Goal: Task Accomplishment & Management: Manage account settings

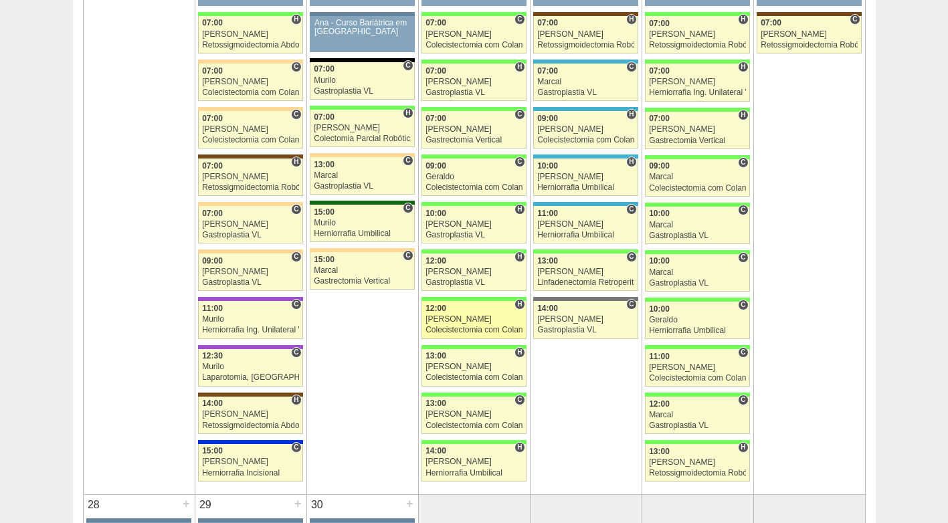
scroll to position [2275, 0]
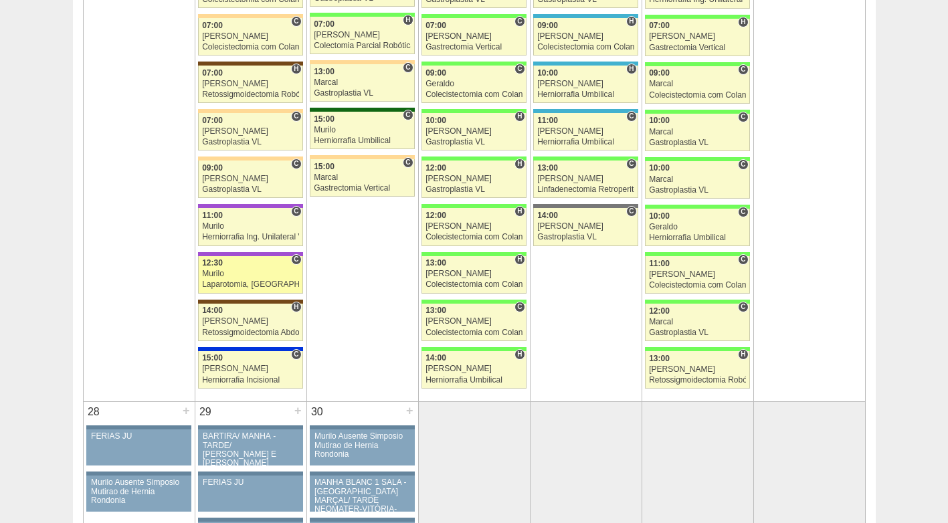
click at [248, 277] on div "Murilo" at bounding box center [250, 274] width 97 height 9
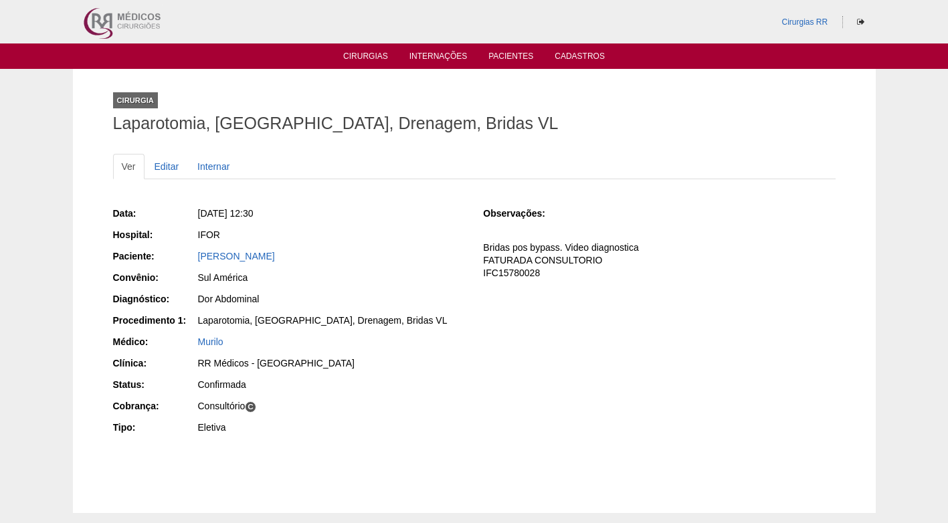
drag, startPoint x: 310, startPoint y: 258, endPoint x: 193, endPoint y: 260, distance: 117.1
click at [193, 260] on div "Paciente: [PERSON_NAME]" at bounding box center [289, 258] width 352 height 17
copy div "Paciente: [PERSON_NAME]"
click at [448, 257] on div "[PERSON_NAME]" at bounding box center [331, 256] width 267 height 13
click at [449, 257] on div "[PERSON_NAME]" at bounding box center [331, 256] width 267 height 13
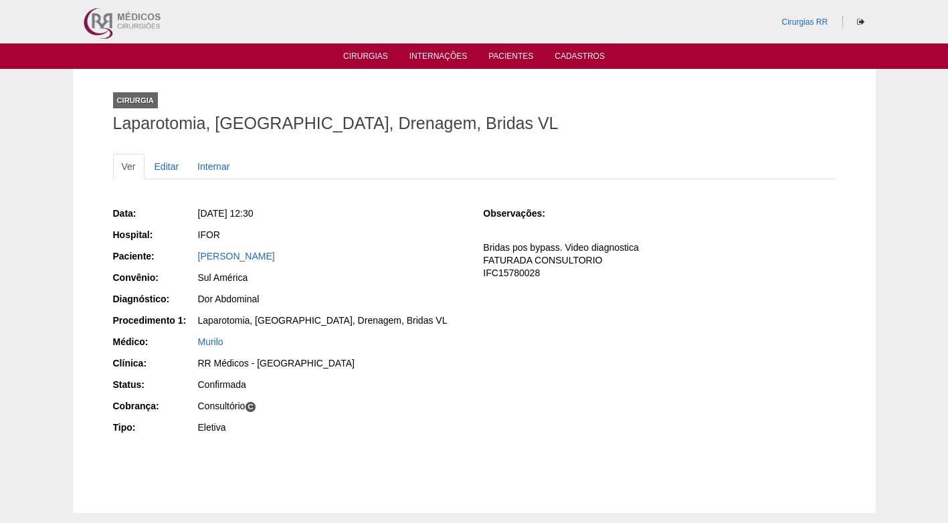
click at [412, 244] on div "IFOR" at bounding box center [331, 236] width 268 height 17
click at [377, 254] on div "[PERSON_NAME]" at bounding box center [331, 256] width 267 height 13
click at [390, 266] on div "Data: Seg, 22/09/2025 - 12:30 Hospital: IFOR Paciente: Mirian Augusto Sanches C…" at bounding box center [289, 322] width 352 height 240
drag, startPoint x: 539, startPoint y: 312, endPoint x: 528, endPoint y: 304, distance: 13.9
click at [539, 313] on div "Data: Seg, 22/09/2025 - 12:30 Hospital: IFOR Paciente: Mirian Augusto Sanches C…" at bounding box center [474, 322] width 723 height 240
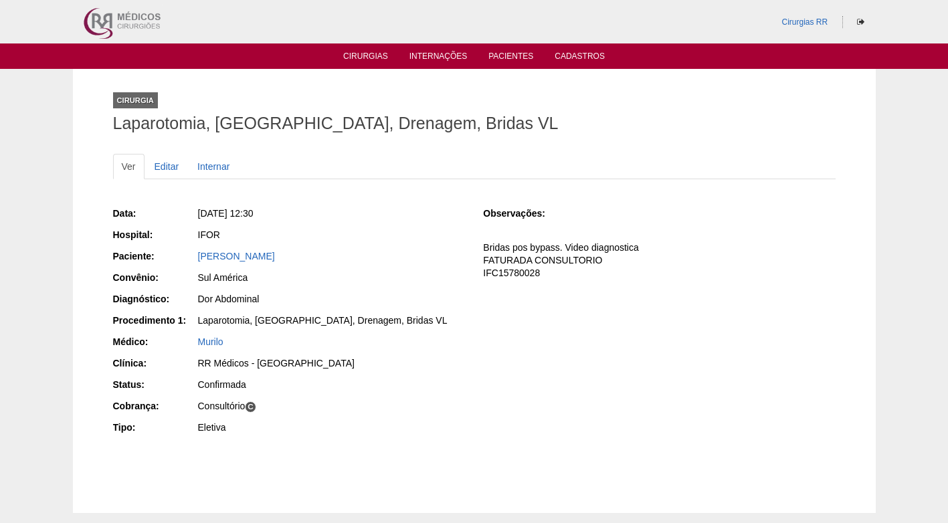
click at [381, 271] on div "Sul América" at bounding box center [331, 277] width 267 height 13
click at [510, 350] on div "Data: Seg, 22/09/2025 - 12:30 Hospital: IFOR Paciente: Mirian Augusto Sanches C…" at bounding box center [474, 322] width 723 height 240
click at [418, 334] on div "Data: Seg, 22/09/2025 - 12:30 Hospital: IFOR Paciente: Mirian Augusto Sanches C…" at bounding box center [289, 322] width 352 height 240
click at [398, 246] on div "Data: Seg, 22/09/2025 - 12:30 Hospital: IFOR Paciente: Mirian Augusto Sanches C…" at bounding box center [289, 322] width 352 height 240
drag, startPoint x: 381, startPoint y: 234, endPoint x: 387, endPoint y: 180, distance: 53.9
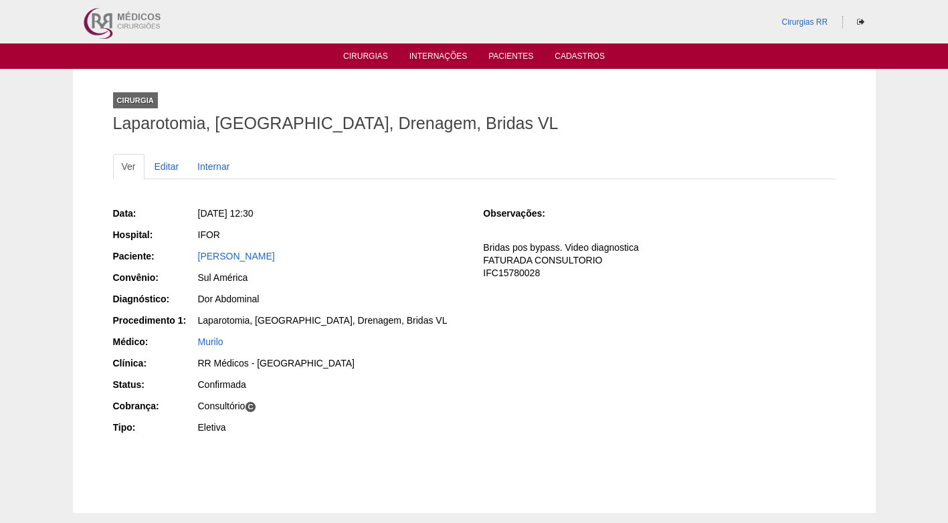
click at [383, 234] on div "IFOR" at bounding box center [331, 234] width 267 height 13
click at [313, 285] on div "Sul América" at bounding box center [331, 279] width 268 height 17
drag, startPoint x: 426, startPoint y: 250, endPoint x: 386, endPoint y: 250, distance: 40.1
click at [427, 248] on div "Data: Seg, 22/09/2025 - 12:30 Hospital: IFOR Paciente: Mirian Augusto Sanches C…" at bounding box center [289, 322] width 352 height 240
click at [603, 111] on div "Cirurgia Laparotomia, Biópsia, Drenagem, Bridas VL" at bounding box center [474, 110] width 723 height 62
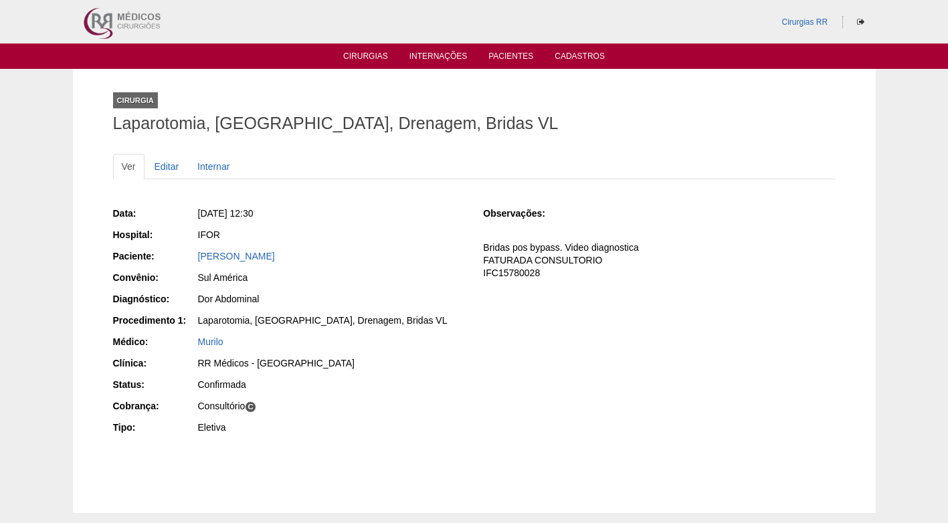
click at [683, 329] on div "Data: Seg, 22/09/2025 - 12:30 Hospital: IFOR Paciente: Mirian Augusto Sanches C…" at bounding box center [474, 322] width 723 height 240
click at [507, 373] on div "Data: Seg, 22/09/2025 - 12:30 Hospital: IFOR Paciente: Mirian Augusto Sanches C…" at bounding box center [474, 322] width 723 height 240
click at [531, 349] on div "Data: Seg, 22/09/2025 - 12:30 Hospital: IFOR Paciente: Mirian Augusto Sanches C…" at bounding box center [474, 322] width 723 height 240
drag, startPoint x: 411, startPoint y: 250, endPoint x: 352, endPoint y: 118, distance: 145.0
click at [411, 250] on div "Mirian Augusto Sanches" at bounding box center [331, 256] width 267 height 13
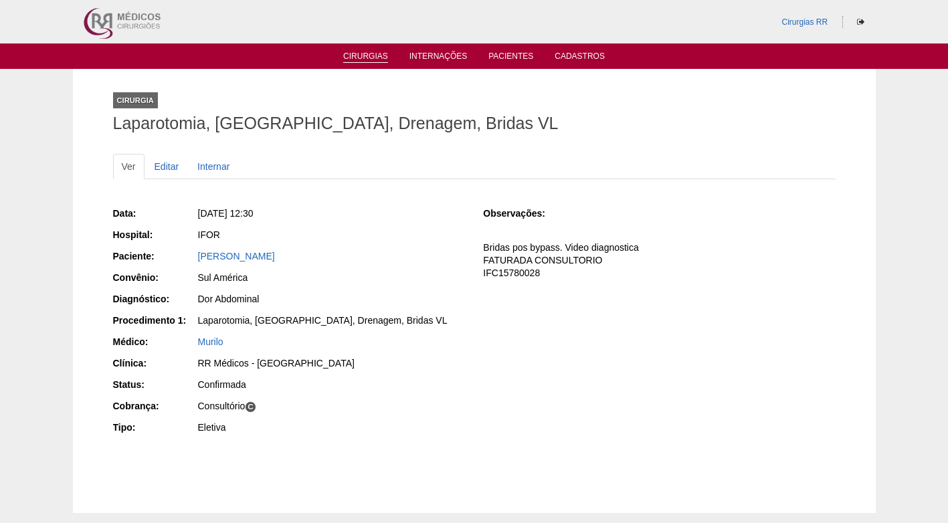
click at [372, 54] on link "Cirurgias" at bounding box center [365, 57] width 45 height 11
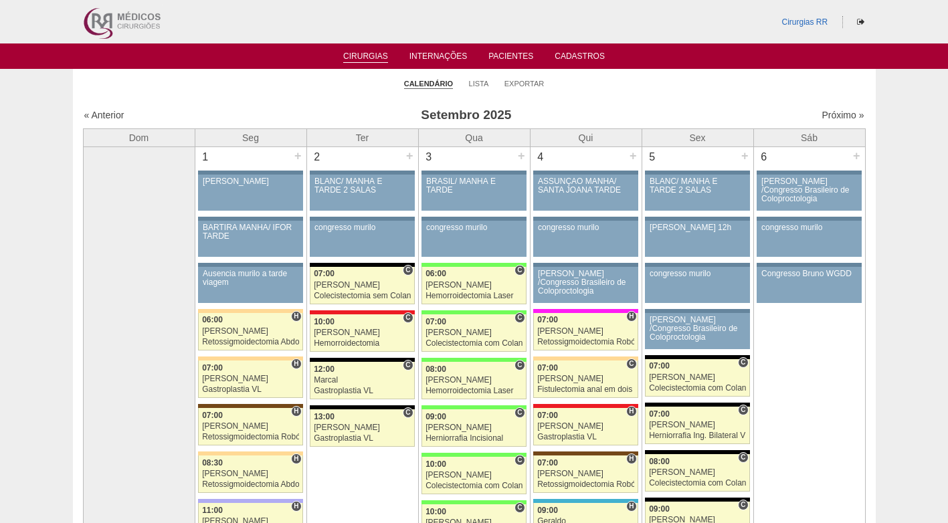
click at [466, 86] on ul "Calendário Lista Exportar" at bounding box center [474, 83] width 803 height 28
click at [478, 81] on link "Lista" at bounding box center [479, 84] width 20 height 10
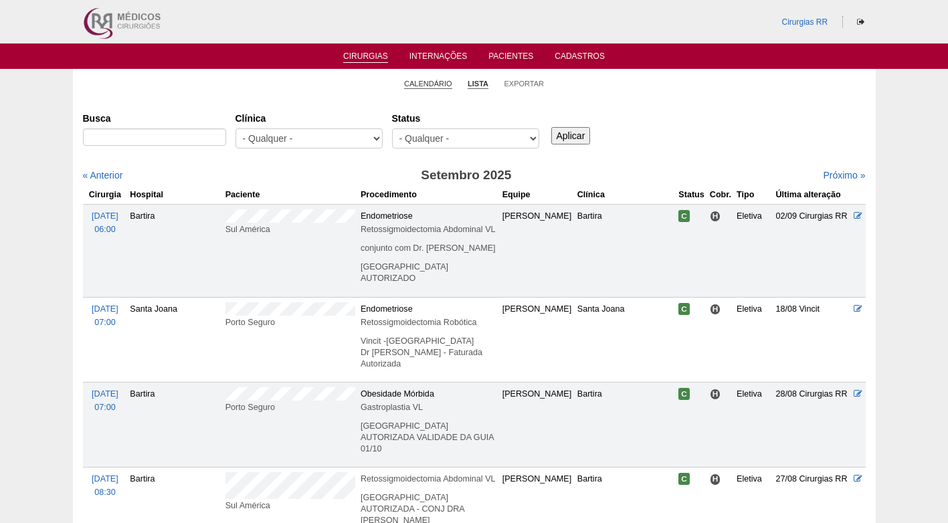
click at [418, 81] on link "Calendário" at bounding box center [428, 84] width 48 height 10
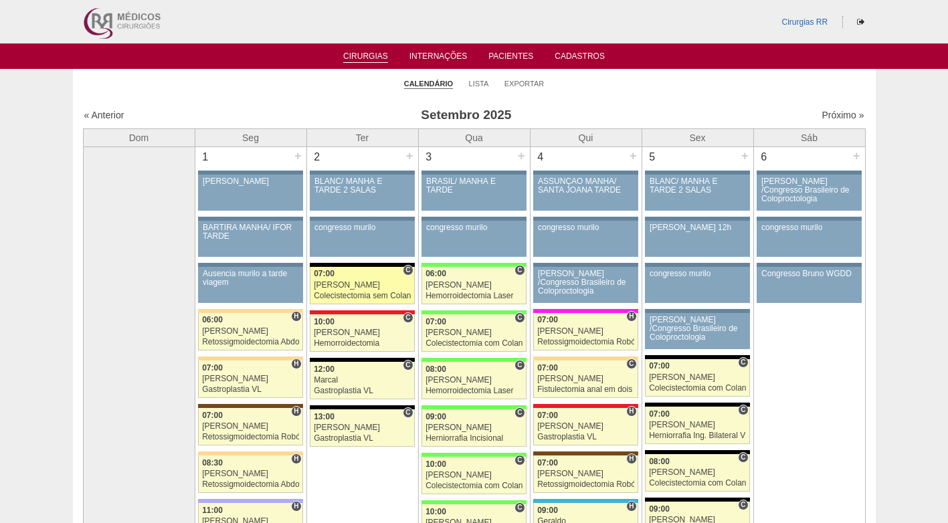
click at [363, 282] on div "[PERSON_NAME]" at bounding box center [362, 285] width 97 height 9
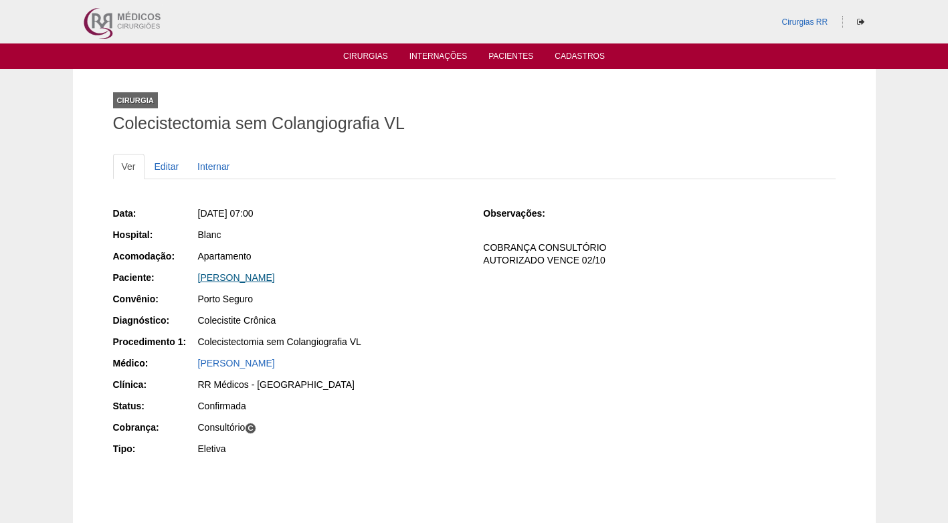
click at [275, 276] on link "[PERSON_NAME]" at bounding box center [236, 277] width 77 height 11
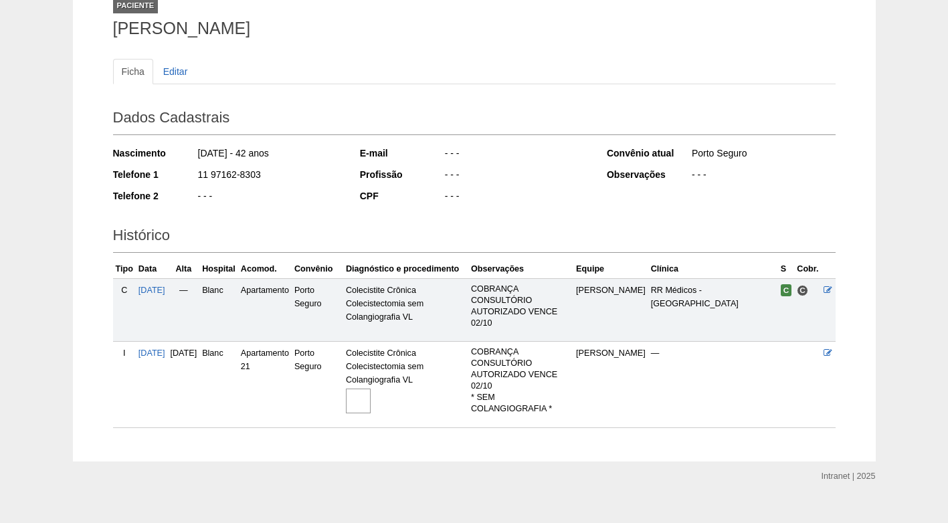
scroll to position [114, 0]
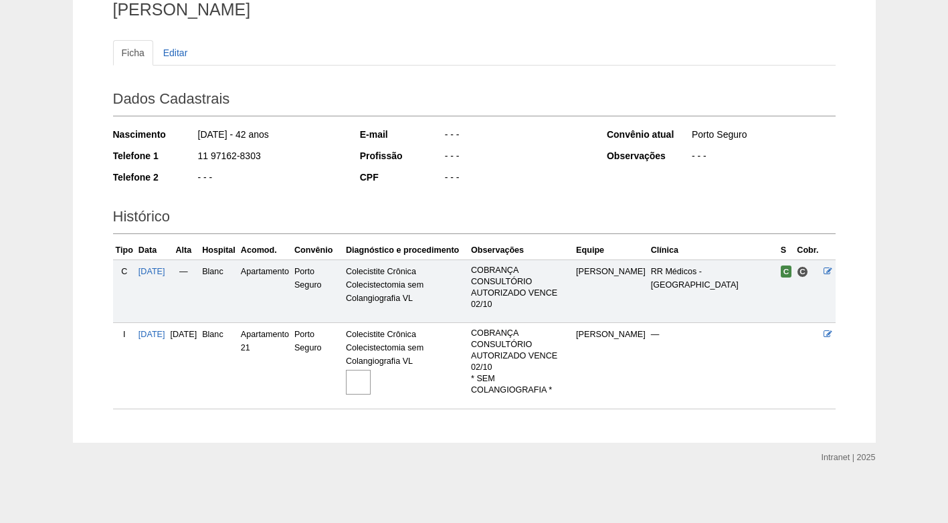
click at [371, 389] on img at bounding box center [358, 382] width 25 height 25
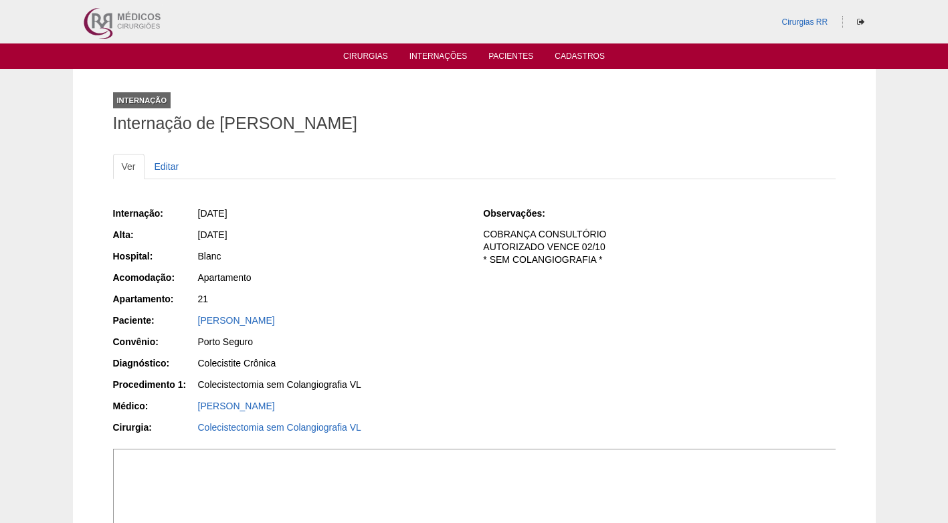
drag, startPoint x: 379, startPoint y: 230, endPoint x: 370, endPoint y: 231, distance: 8.8
click at [379, 230] on div "[DATE]" at bounding box center [331, 234] width 267 height 13
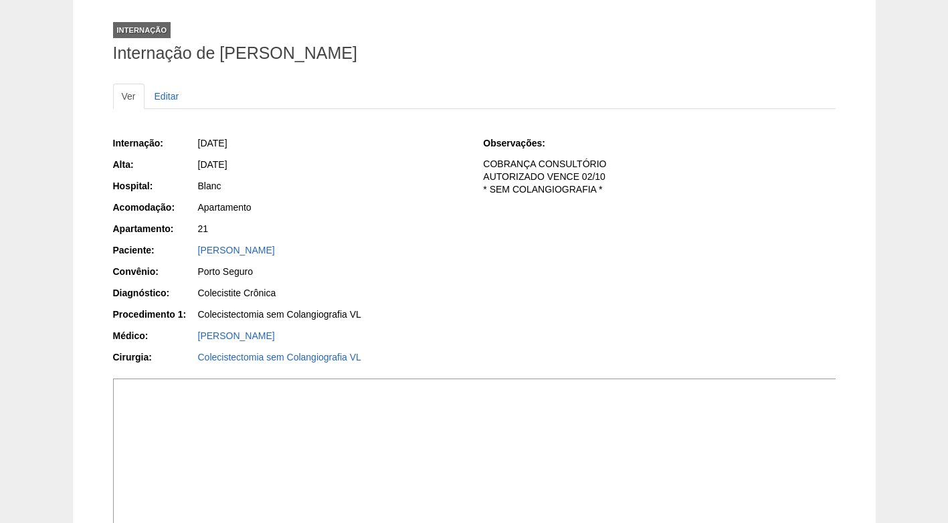
scroll to position [67, 0]
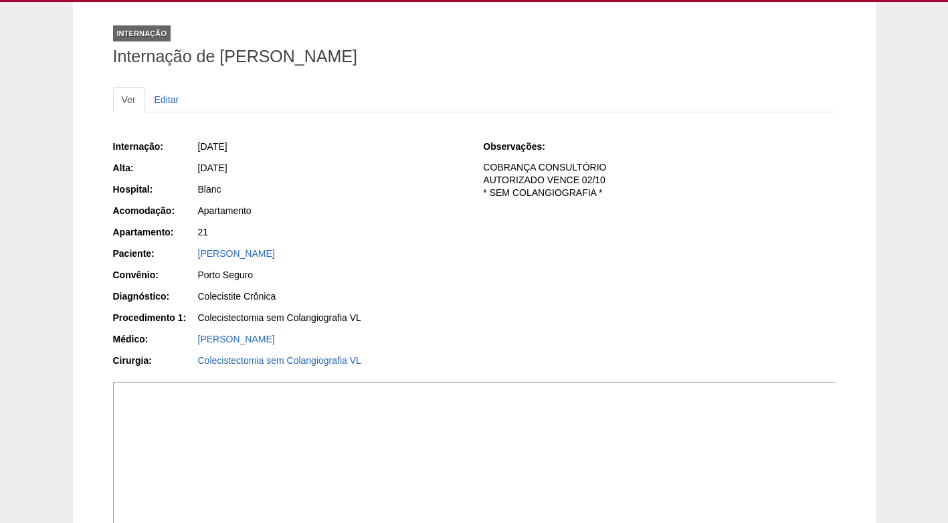
click at [344, 87] on ul "Ver Editar" at bounding box center [474, 99] width 723 height 25
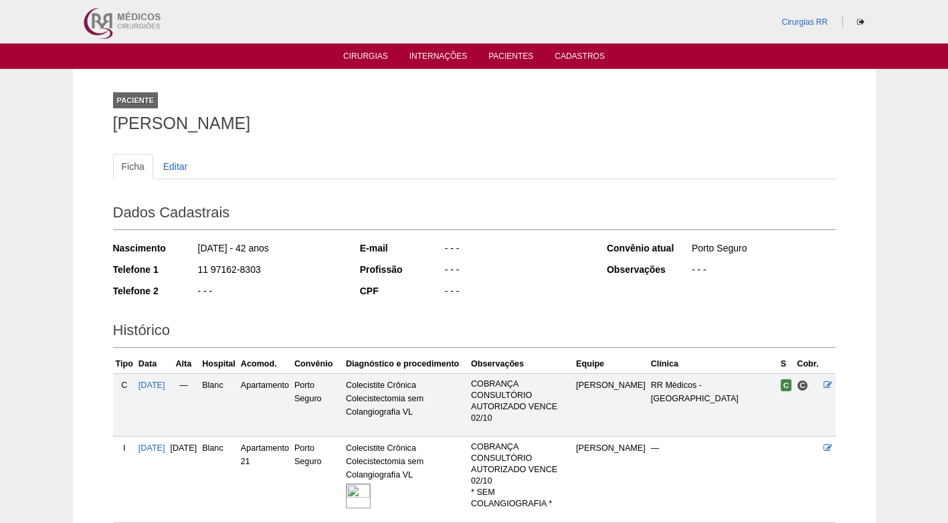
scroll to position [114, 0]
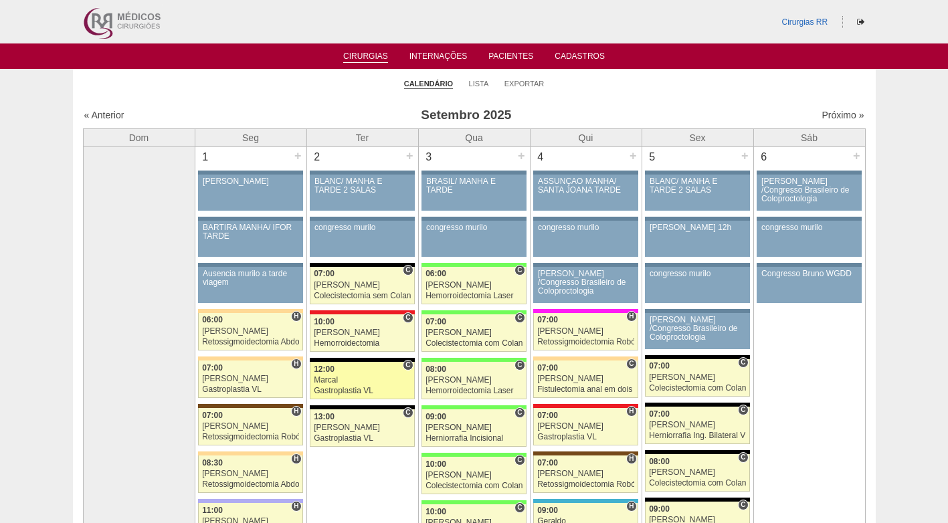
click at [379, 373] on div "12:00" at bounding box center [362, 369] width 97 height 9
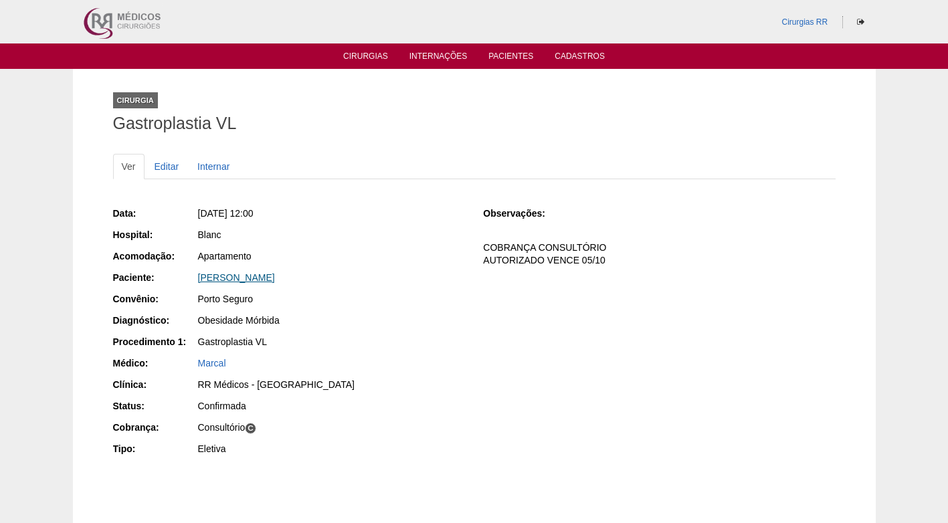
click at [268, 278] on link "Amanda Pereira Founar" at bounding box center [236, 277] width 77 height 11
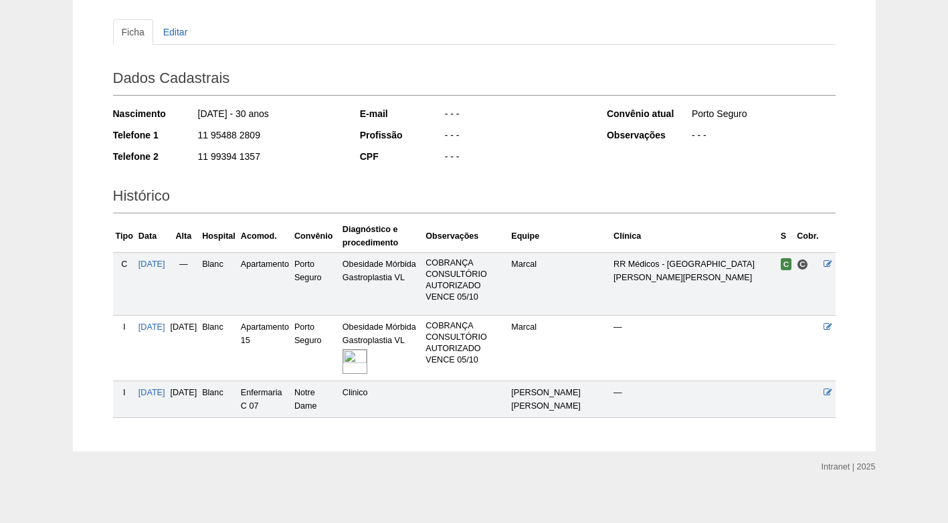
scroll to position [144, 0]
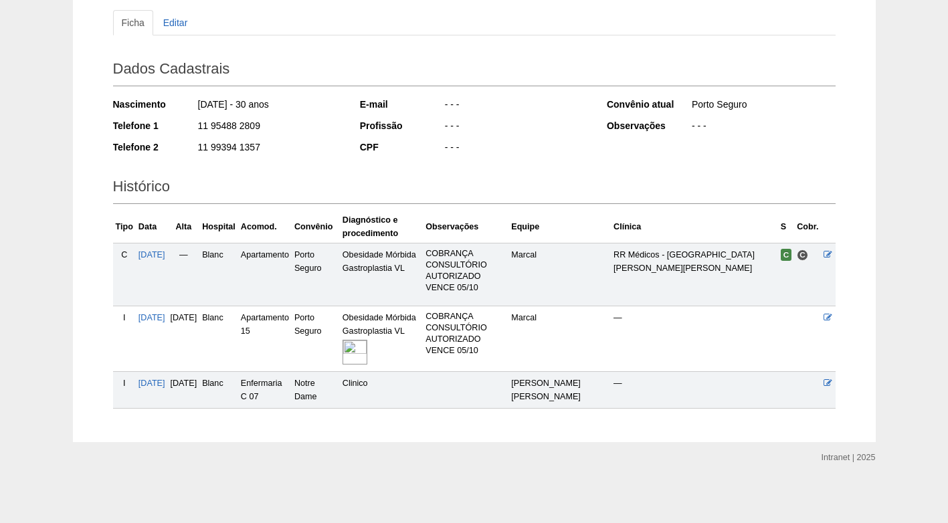
click at [503, 189] on h2 "Histórico" at bounding box center [474, 188] width 723 height 31
click at [367, 348] on img at bounding box center [355, 352] width 25 height 25
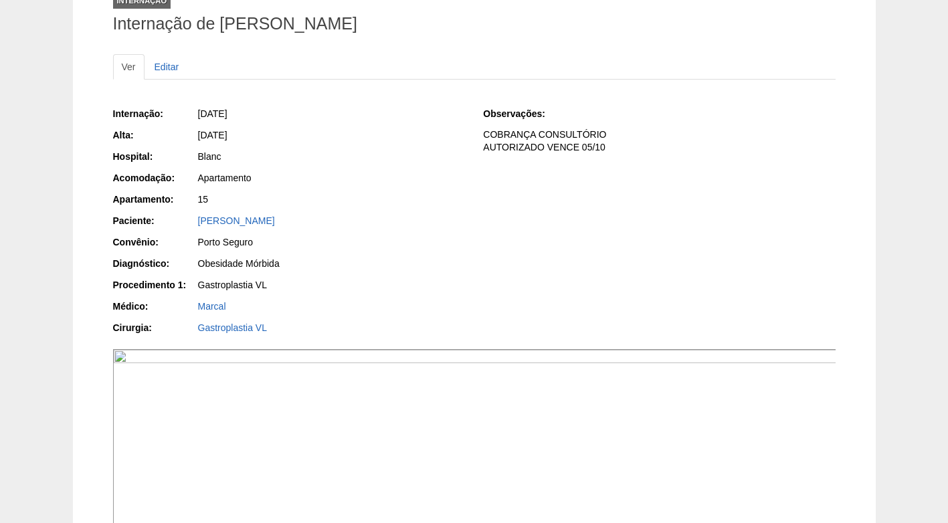
scroll to position [67, 0]
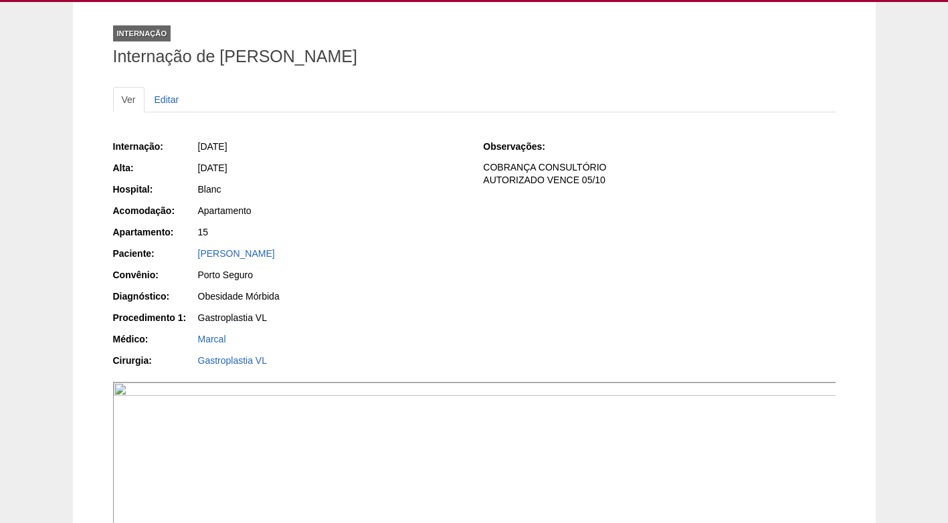
click at [379, 169] on div "[DATE]" at bounding box center [331, 167] width 267 height 13
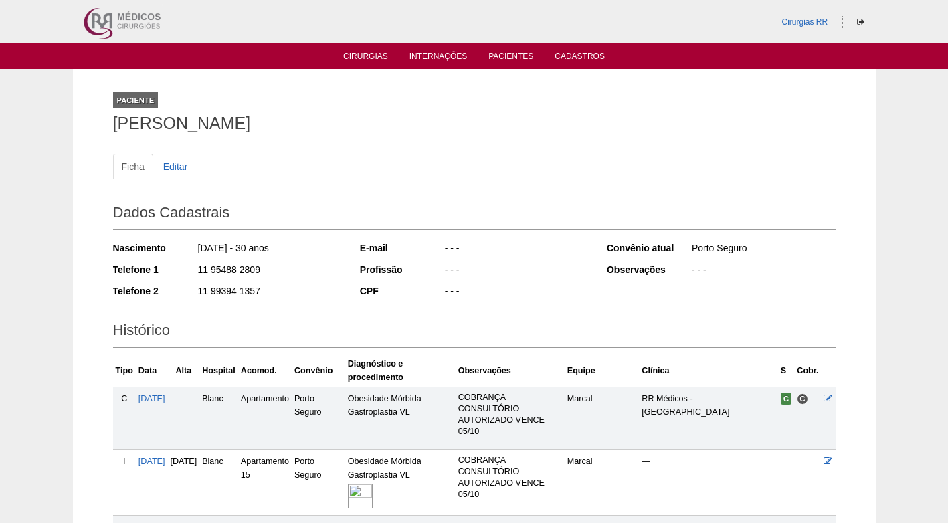
scroll to position [144, 0]
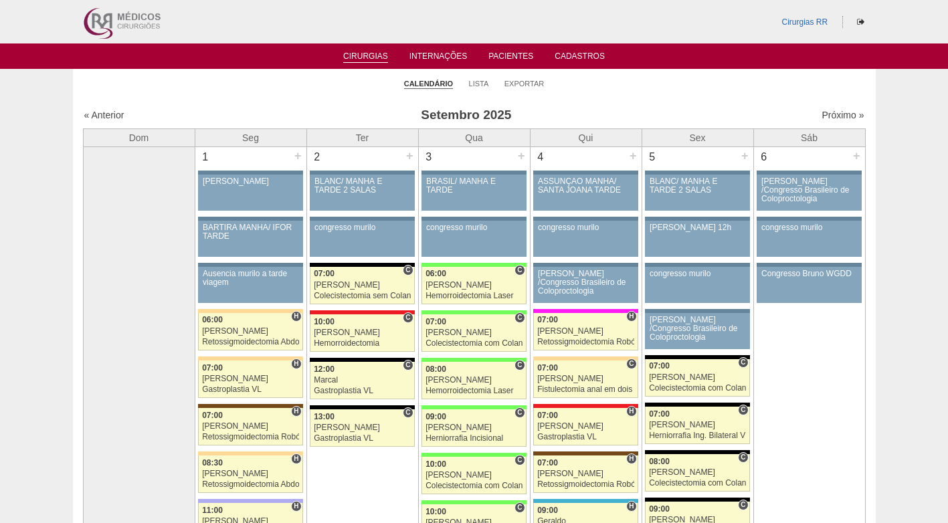
click at [481, 88] on li "Lista" at bounding box center [479, 83] width 20 height 19
click at [482, 86] on link "Lista" at bounding box center [479, 84] width 20 height 10
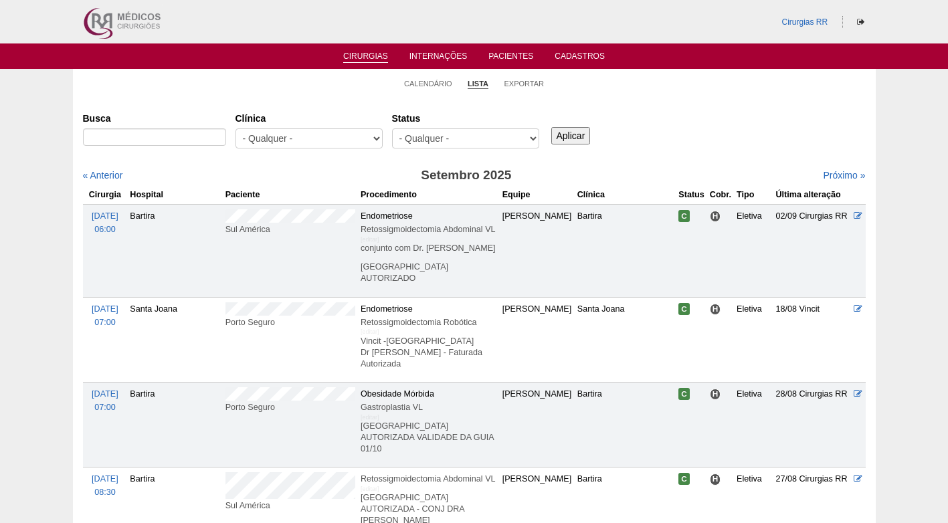
select select "resr"
click at [392, 128] on select "- Qualquer - Reservada Confirmada Suspensa Cancelada" at bounding box center [465, 138] width 147 height 20
click at [566, 126] on div "Aplicar" at bounding box center [576, 125] width 54 height 37
click at [558, 130] on input "Aplicar" at bounding box center [570, 135] width 39 height 17
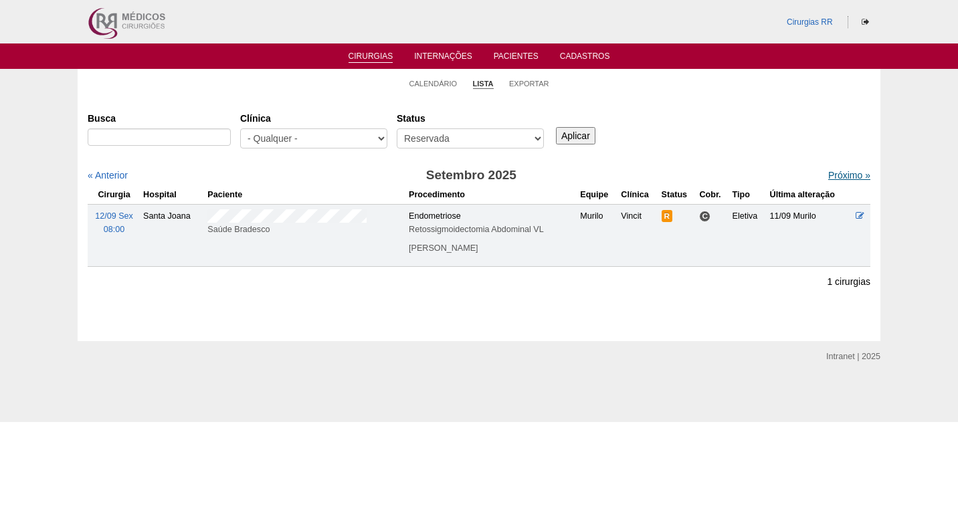
click at [849, 176] on link "Próximo »" at bounding box center [849, 175] width 42 height 11
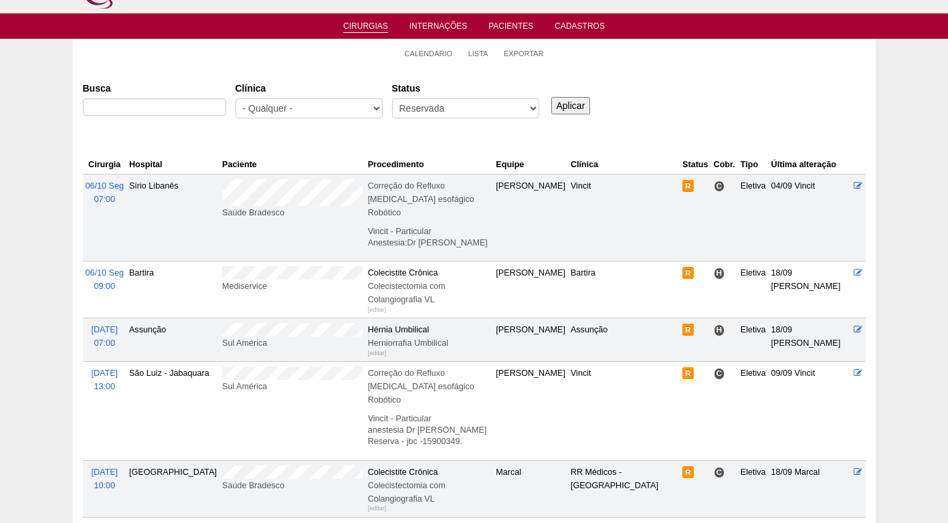
scroll to position [67, 0]
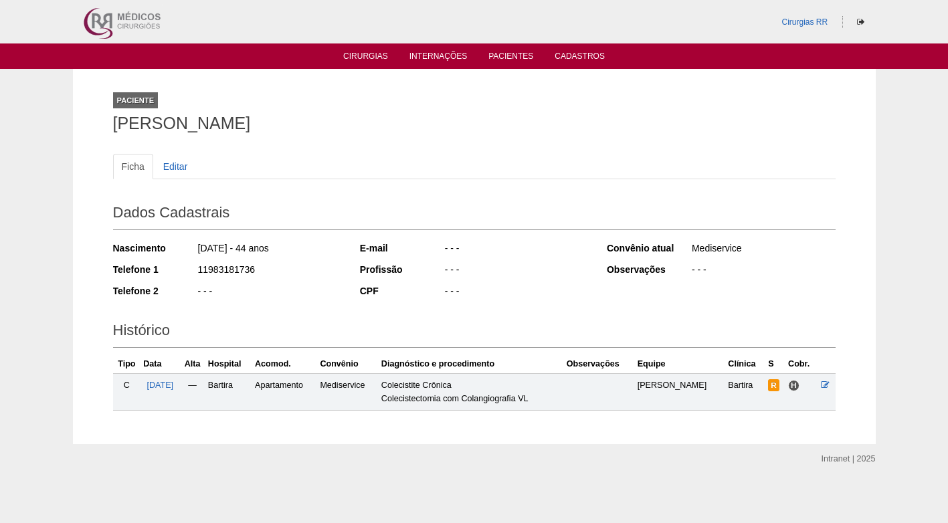
drag, startPoint x: 251, startPoint y: 268, endPoint x: 179, endPoint y: 269, distance: 71.6
click at [179, 269] on div "Telefone 1 11983181736" at bounding box center [227, 271] width 229 height 17
copy div "11983181736"
click at [260, 197] on div "Dados Cadastrais Nascimento 20/08/1981 - 44 anos Telefone 1 11983181736 Telefon…" at bounding box center [474, 252] width 723 height 118
drag, startPoint x: 359, startPoint y: 120, endPoint x: 85, endPoint y: 120, distance: 273.6
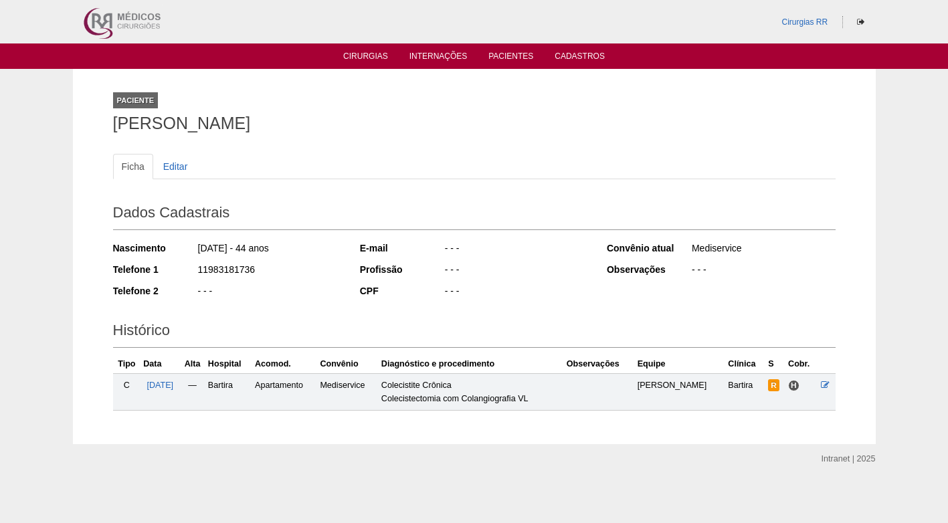
click at [85, 120] on div "Paciente SILVIA HELENA DOS SANTOS Ficha Editar Dados Cadastrais Nascimento 20/0…" at bounding box center [474, 256] width 803 height 375
copy h1 "[PERSON_NAME]"
click at [342, 130] on h1 "[PERSON_NAME]" at bounding box center [474, 123] width 723 height 17
click at [353, 161] on ul "Ficha Editar" at bounding box center [474, 166] width 723 height 25
click at [417, 220] on h2 "Dados Cadastrais" at bounding box center [474, 214] width 723 height 31
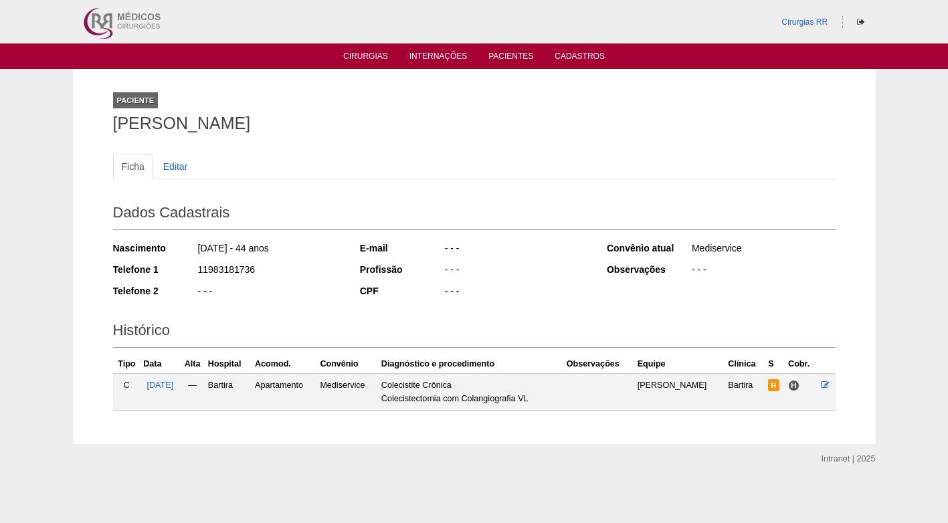
click at [427, 181] on div "Ficha Editar" at bounding box center [474, 173] width 723 height 39
click at [571, 307] on div "Dados Cadastrais Nascimento 20/08/1981 - 44 anos Telefone 1 11983181736 Telefon…" at bounding box center [474, 252] width 723 height 118
click at [585, 274] on div "- - -" at bounding box center [516, 271] width 145 height 17
click at [510, 286] on div "- - -" at bounding box center [516, 292] width 145 height 17
drag, startPoint x: 256, startPoint y: 267, endPoint x: 195, endPoint y: 268, distance: 61.6
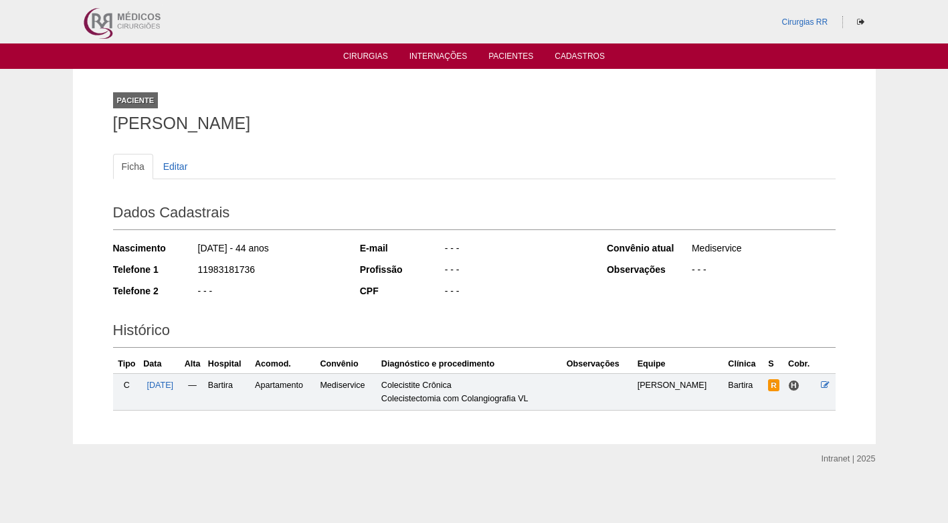
click at [195, 268] on div "Telefone 1 11983181736" at bounding box center [227, 271] width 229 height 17
copy div "11983181736"
drag, startPoint x: 243, startPoint y: 248, endPoint x: 187, endPoint y: 248, distance: 56.2
click at [187, 248] on div "Nascimento 20/08/1981 - 44 anos" at bounding box center [227, 250] width 229 height 17
copy div "20/08/1981"
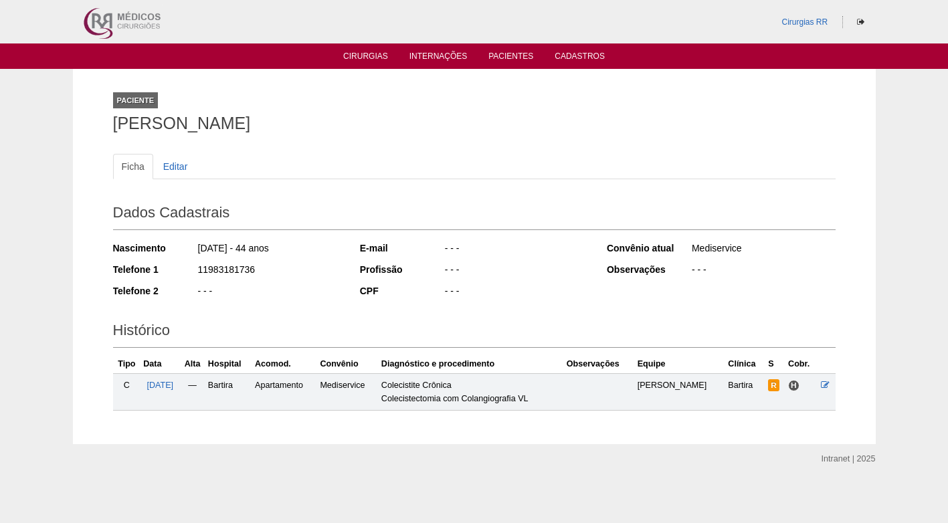
click at [559, 283] on div "E-mail - - - Profissão - - - CPF - - -" at bounding box center [474, 271] width 229 height 69
click at [442, 188] on div "Ficha Editar" at bounding box center [474, 173] width 723 height 39
click at [512, 267] on div "- - -" at bounding box center [516, 271] width 145 height 17
click at [828, 383] on icon at bounding box center [825, 385] width 9 height 9
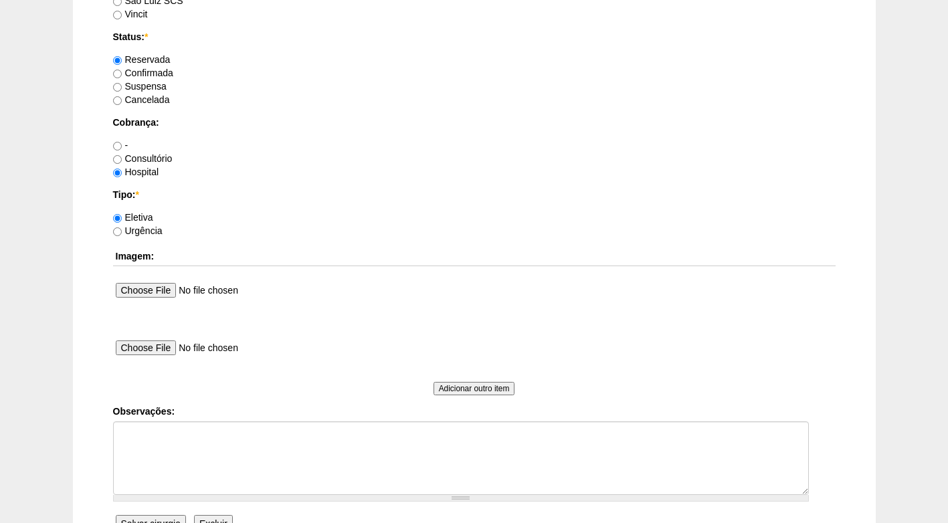
scroll to position [1137, 0]
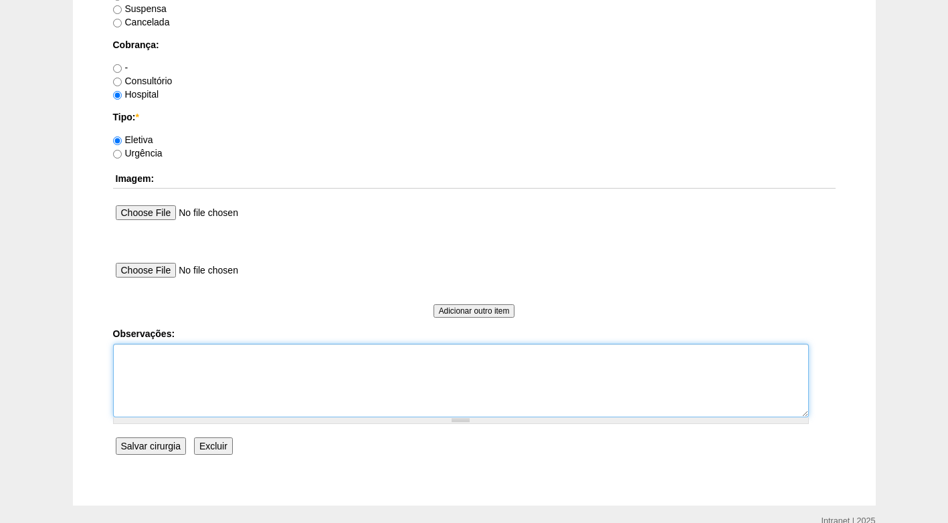
click at [350, 358] on textarea "Observações:" at bounding box center [461, 381] width 696 height 74
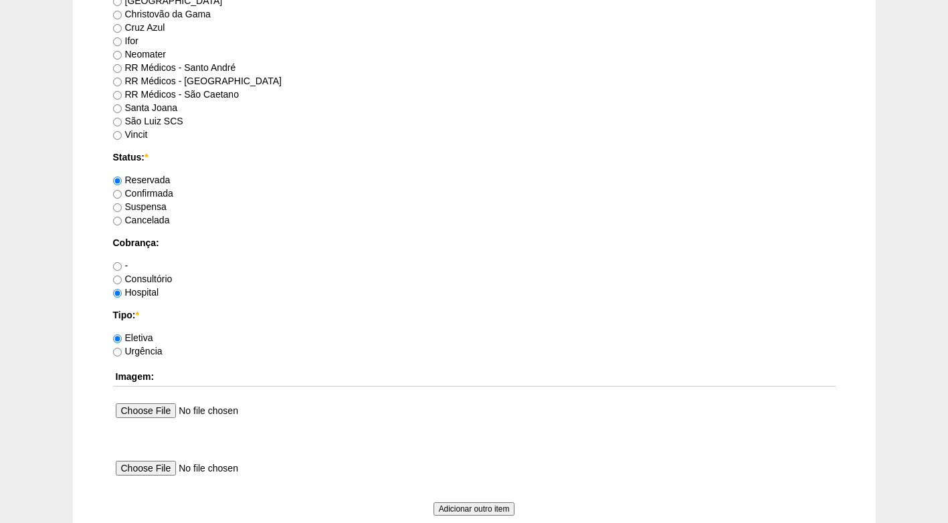
scroll to position [937, 0]
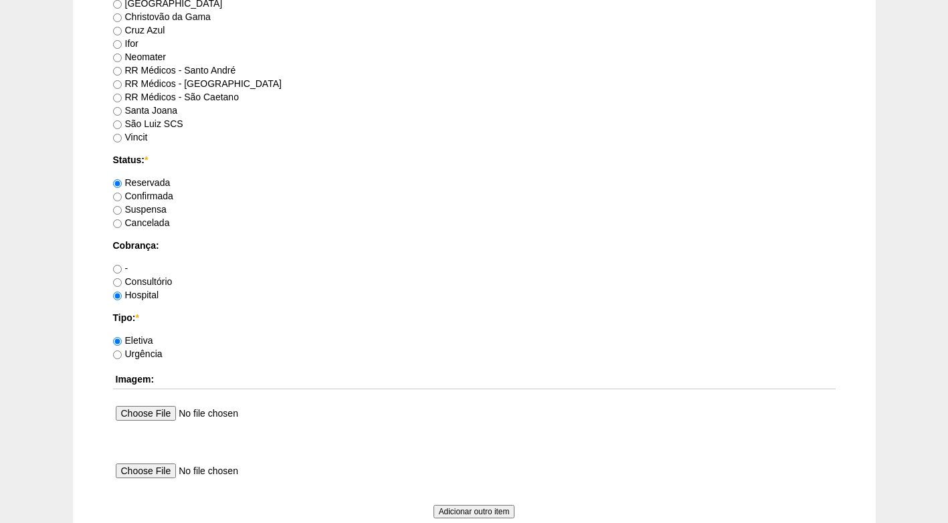
type textarea "FATURADO HOSPITAL"
click at [153, 199] on label "Confirmada" at bounding box center [143, 196] width 60 height 11
click at [122, 199] on input "Confirmada" at bounding box center [117, 197] width 9 height 9
radio input "true"
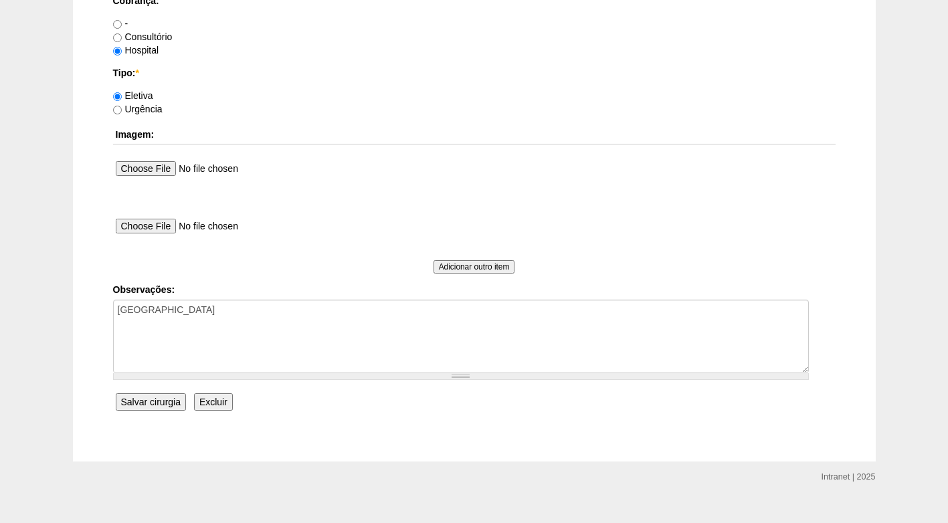
scroll to position [1201, 0]
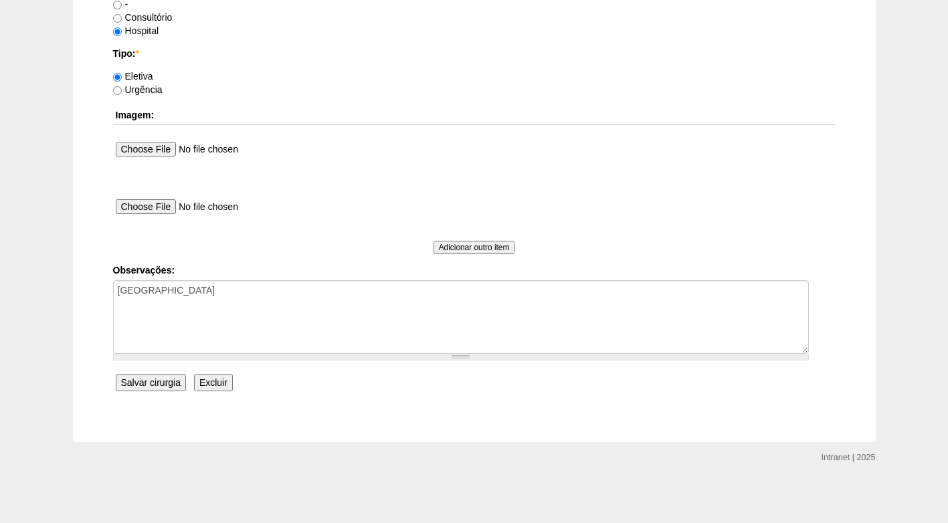
click at [149, 378] on input "Salvar cirurgia" at bounding box center [151, 382] width 70 height 17
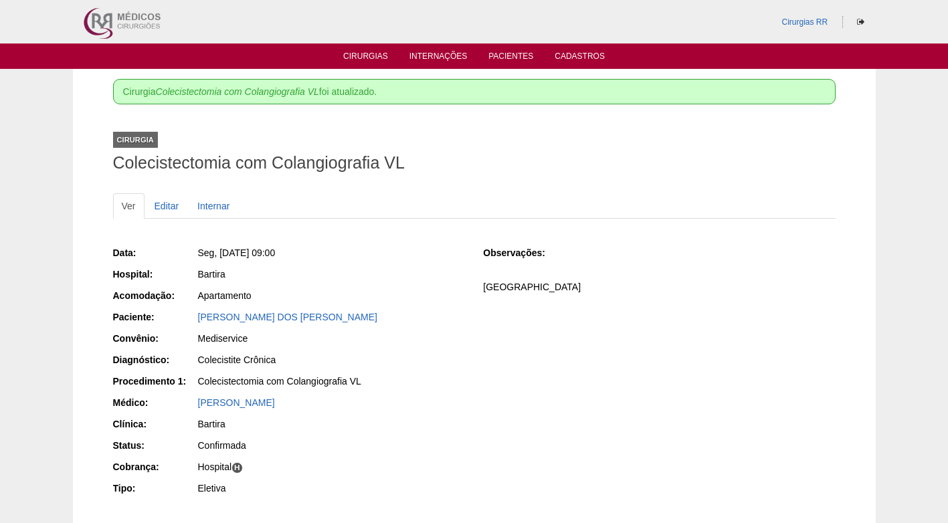
click at [446, 355] on div "Colecistite Crônica" at bounding box center [331, 359] width 267 height 13
click at [377, 54] on link "Cirurgias" at bounding box center [365, 57] width 45 height 11
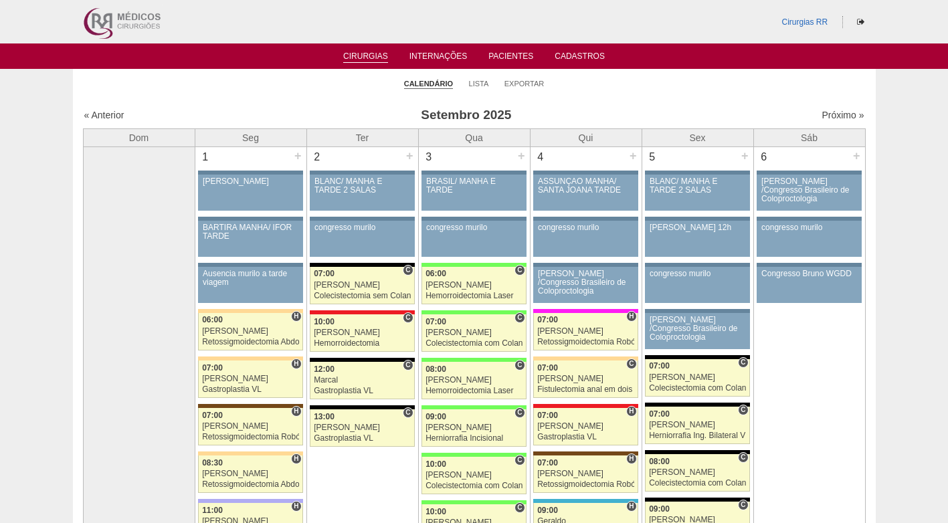
click at [636, 91] on ul "Calendário Lista Exportar" at bounding box center [474, 83] width 803 height 28
click at [474, 82] on link "Lista" at bounding box center [479, 84] width 20 height 10
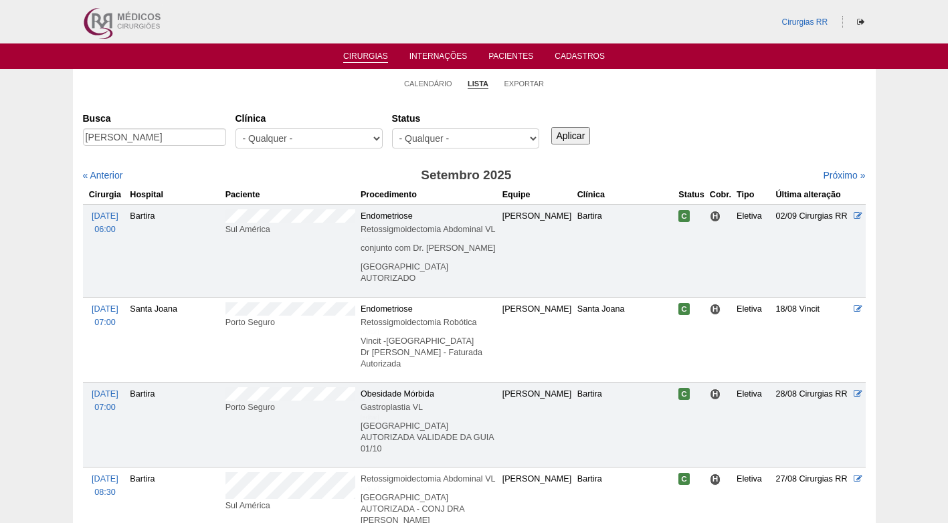
type input "[PERSON_NAME]"
click at [569, 134] on input "Aplicar" at bounding box center [570, 135] width 39 height 17
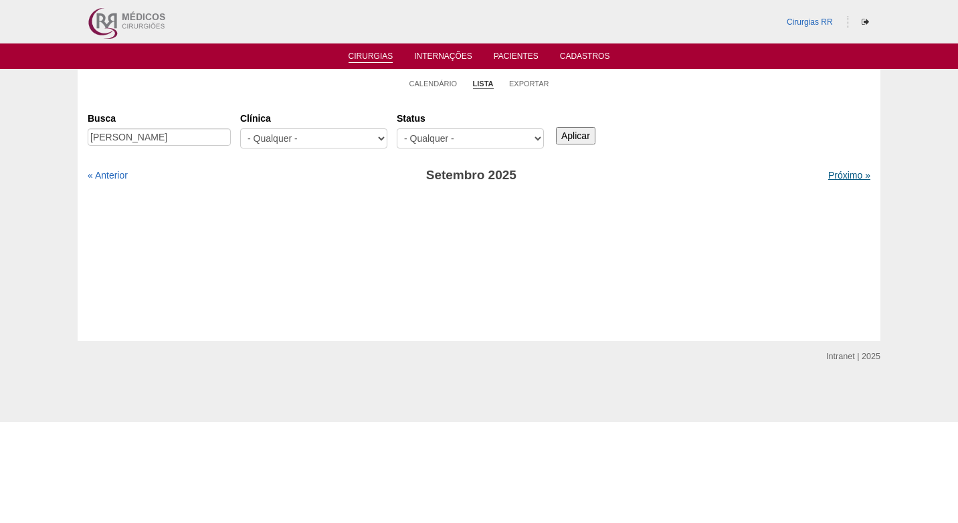
click at [842, 177] on link "Próximo »" at bounding box center [849, 175] width 42 height 11
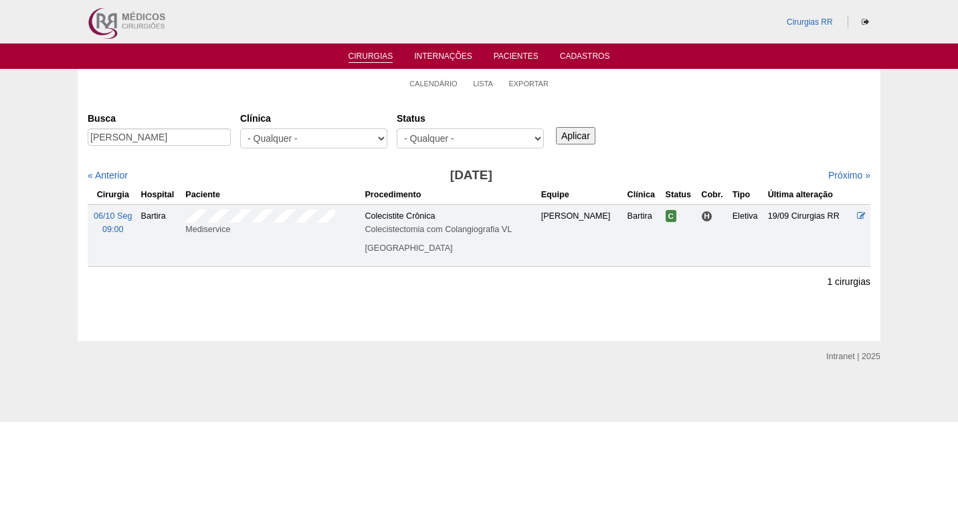
click at [703, 144] on div "Busca [PERSON_NAME] [GEOGRAPHIC_DATA] - Qualquer - 6R Alphaville Assunção Barti…" at bounding box center [479, 131] width 783 height 48
